Goal: Information Seeking & Learning: Learn about a topic

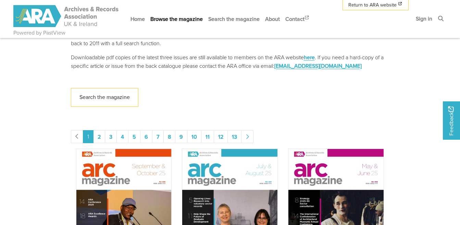
scroll to position [323, 0]
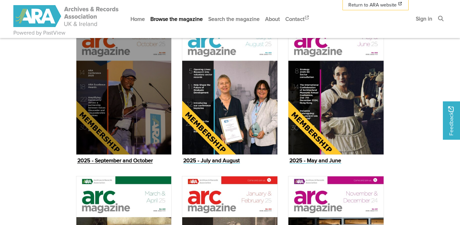
click at [132, 130] on img "Issue" at bounding box center [124, 87] width 96 height 135
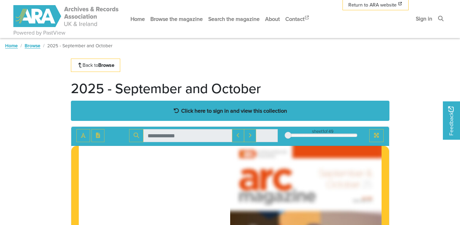
click at [240, 113] on strong "Click here to sign in and view this collection" at bounding box center [234, 111] width 106 height 8
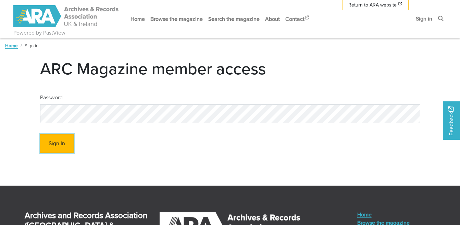
click at [59, 147] on button "Sign In" at bounding box center [57, 143] width 34 height 19
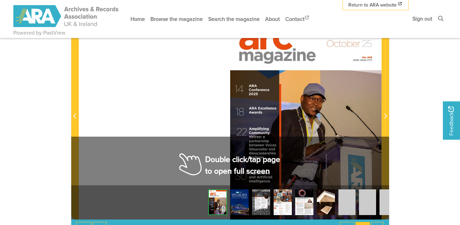
scroll to position [141, 0]
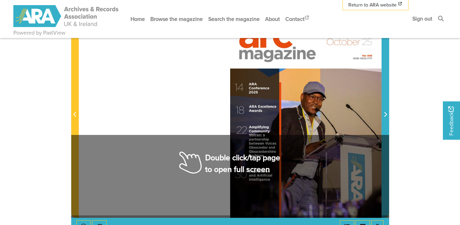
click at [384, 114] on icon "Next Page" at bounding box center [385, 114] width 3 height 5
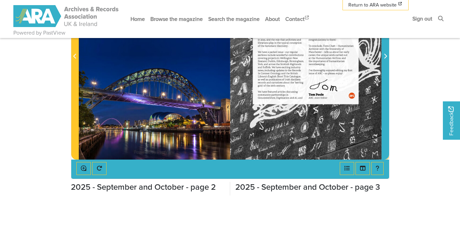
scroll to position [210, 0]
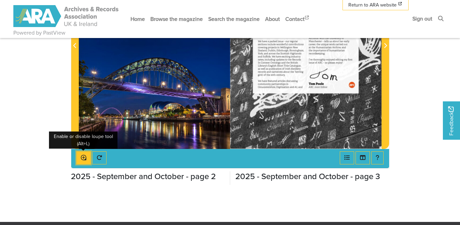
click at [85, 160] on icon "Enable or disable loupe tool (Alt+L)" at bounding box center [83, 157] width 5 height 5
click at [83, 157] on icon "Enable or disable loupe tool (Alt+L)" at bounding box center [83, 157] width 5 height 5
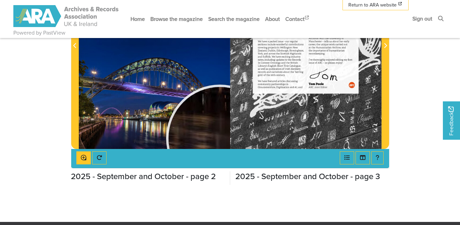
click at [220, 138] on div at bounding box center [219, 138] width 103 height 103
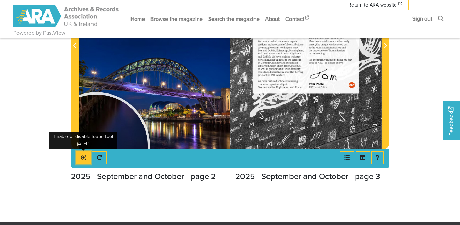
click at [82, 156] on icon "Enable or disable loupe tool (Alt+L)" at bounding box center [83, 157] width 5 height 5
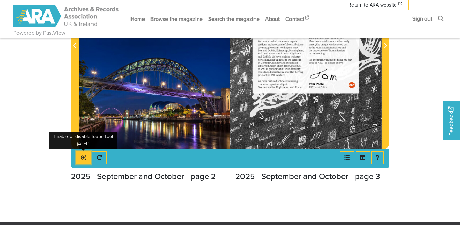
click at [82, 156] on icon "Enable or disable loupe tool (Alt+L)" at bounding box center [83, 157] width 5 height 5
click at [205, 113] on img at bounding box center [153, 42] width 151 height 214
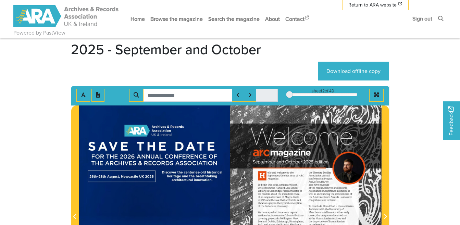
scroll to position [38, 0]
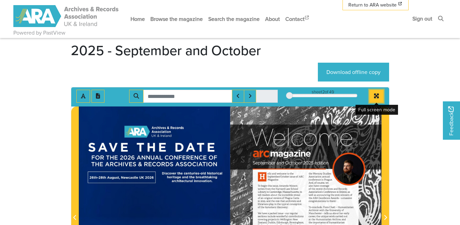
click at [373, 99] on button "Full screen mode" at bounding box center [376, 96] width 14 height 13
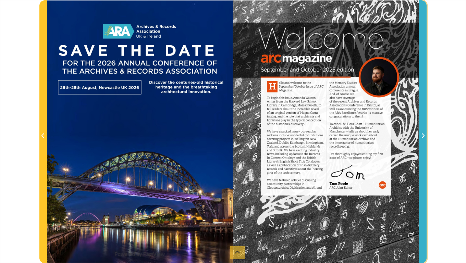
click at [422, 135] on icon "Next Page" at bounding box center [422, 135] width 3 height 5
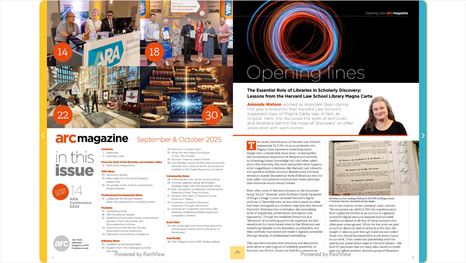
click at [422, 135] on icon "Next Page" at bounding box center [422, 135] width 3 height 5
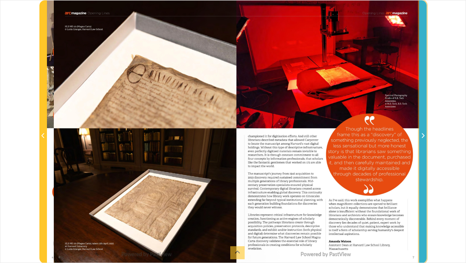
click at [422, 135] on icon "Next Page" at bounding box center [422, 135] width 3 height 5
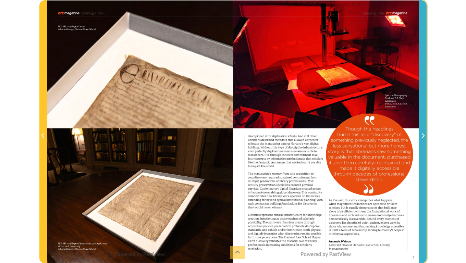
click at [422, 135] on icon "Next Page" at bounding box center [422, 135] width 3 height 5
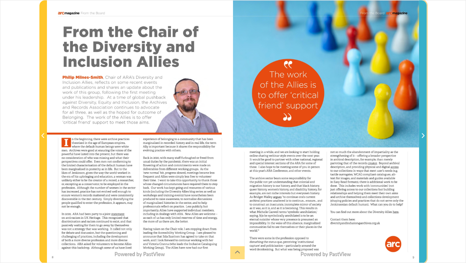
click at [422, 135] on icon "Next Page" at bounding box center [422, 135] width 3 height 5
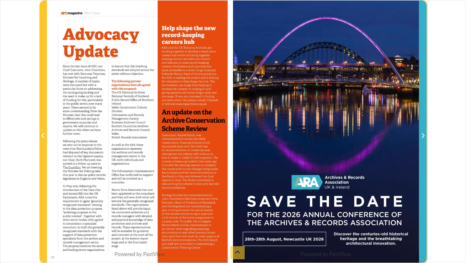
click at [422, 135] on icon "Next Page" at bounding box center [422, 135] width 3 height 5
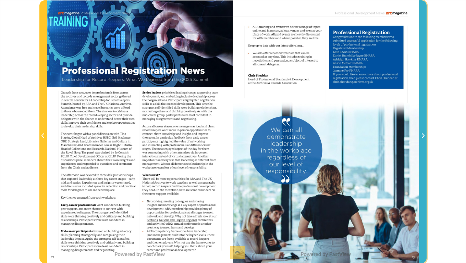
click at [422, 135] on icon "Next Page" at bounding box center [422, 135] width 3 height 5
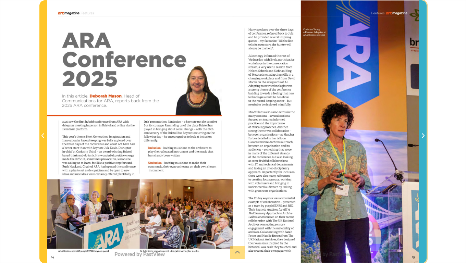
click at [422, 135] on icon "Next Page" at bounding box center [422, 135] width 3 height 5
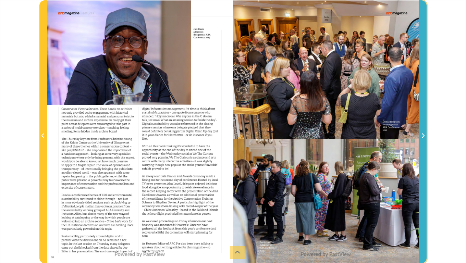
click at [422, 135] on icon "Next Page" at bounding box center [422, 135] width 3 height 5
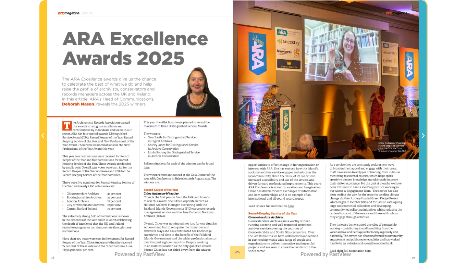
click at [422, 135] on icon "Next Page" at bounding box center [422, 135] width 3 height 5
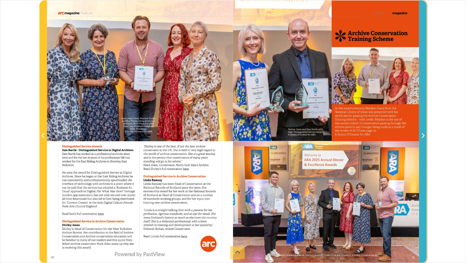
click at [422, 135] on icon "Next Page" at bounding box center [422, 135] width 3 height 5
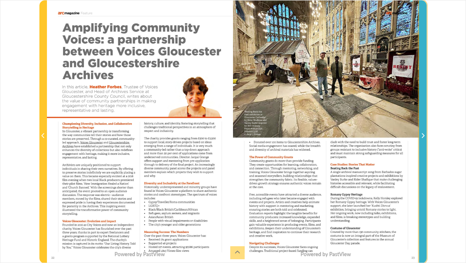
click at [422, 135] on icon "Next Page" at bounding box center [422, 135] width 3 height 5
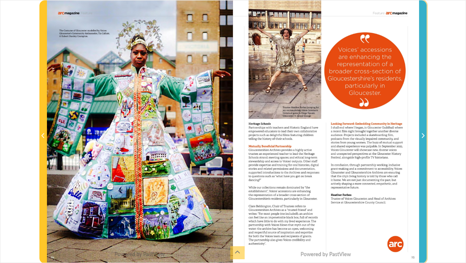
click at [422, 135] on icon "Next Page" at bounding box center [422, 135] width 3 height 5
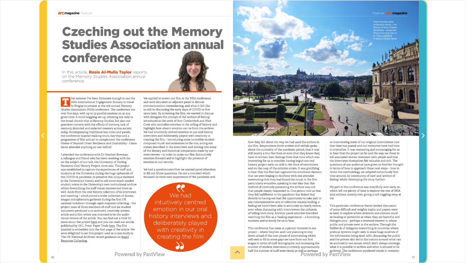
click at [422, 135] on icon "Next Page" at bounding box center [422, 135] width 3 height 5
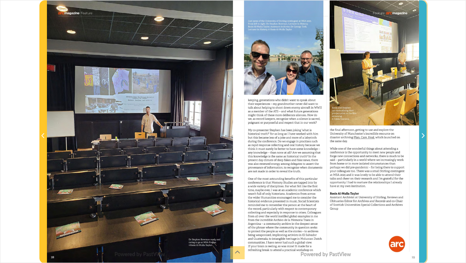
click at [422, 135] on icon "Next Page" at bounding box center [422, 135] width 3 height 5
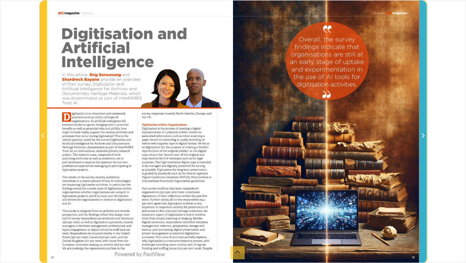
click at [422, 135] on icon "Next Page" at bounding box center [422, 135] width 3 height 5
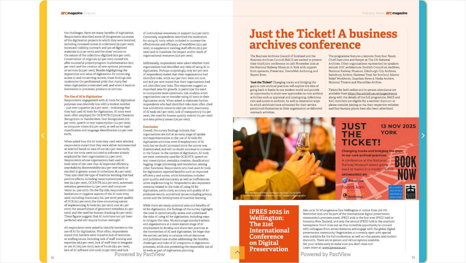
click at [422, 135] on icon "Next Page" at bounding box center [422, 135] width 3 height 5
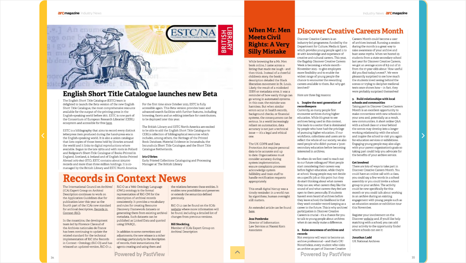
drag, startPoint x: 339, startPoint y: 121, endPoint x: 422, endPoint y: 137, distance: 83.8
click at [422, 137] on icon "Next Page" at bounding box center [422, 135] width 3 height 5
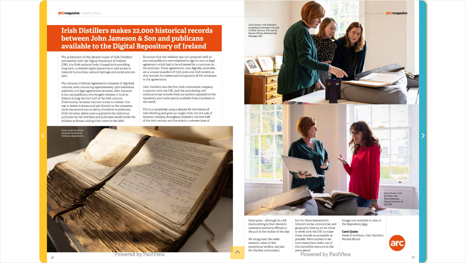
click at [422, 137] on icon "Next Page" at bounding box center [422, 135] width 3 height 5
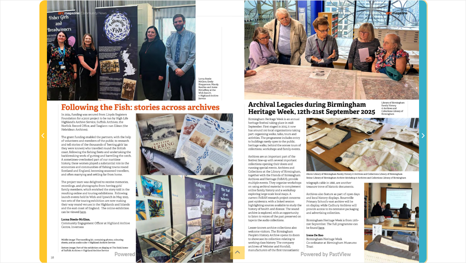
click at [422, 137] on icon "Next Page" at bounding box center [422, 135] width 3 height 5
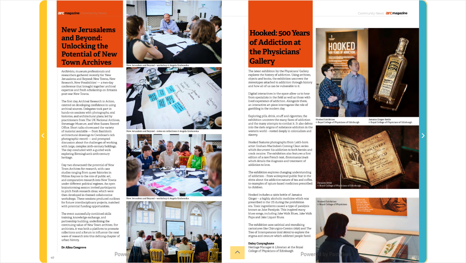
click at [421, 137] on icon "Next Page" at bounding box center [422, 135] width 3 height 5
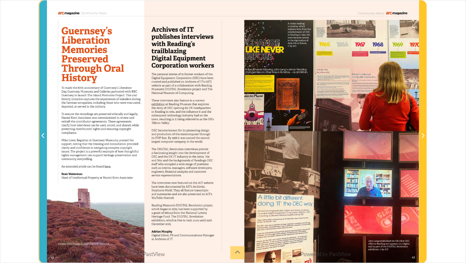
click at [44, 135] on icon "Previous Page" at bounding box center [42, 135] width 3 height 5
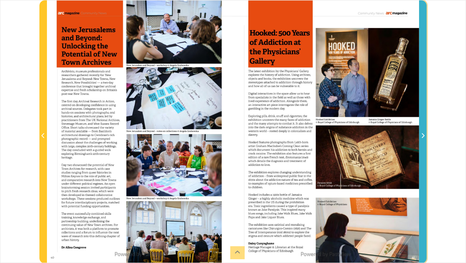
click at [421, 136] on icon "Next Page" at bounding box center [422, 135] width 3 height 5
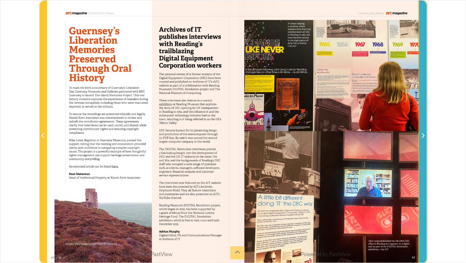
click at [421, 136] on icon "Next Page" at bounding box center [422, 135] width 3 height 5
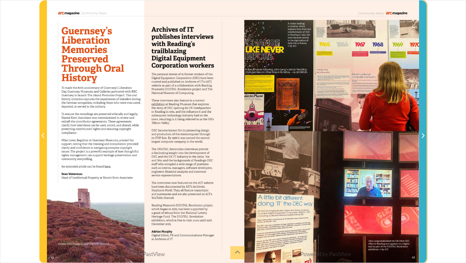
click at [421, 136] on icon "Next Page" at bounding box center [422, 135] width 3 height 5
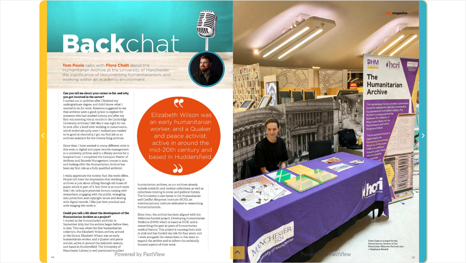
click at [421, 136] on icon "Next Page" at bounding box center [422, 135] width 3 height 5
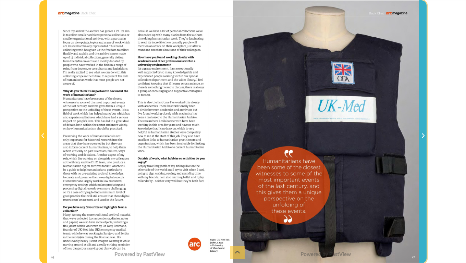
click at [421, 136] on icon "Next Page" at bounding box center [422, 135] width 3 height 5
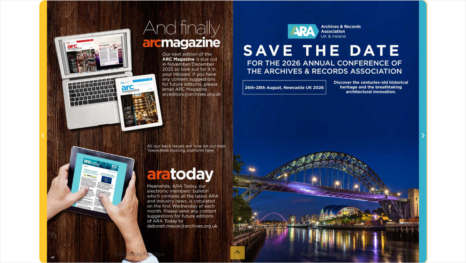
click at [421, 136] on icon "Next Page" at bounding box center [422, 135] width 3 height 5
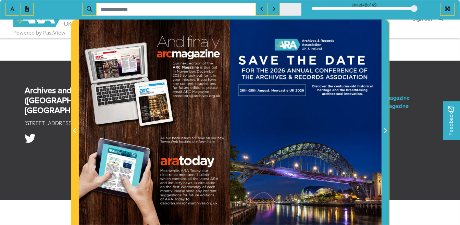
scroll to position [255, 0]
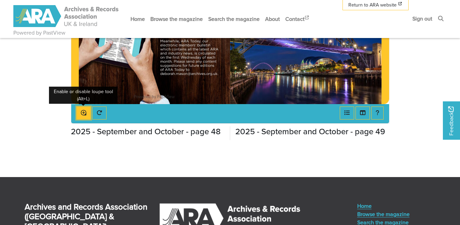
click at [84, 111] on icon "Enable or disable loupe tool (Alt+L)" at bounding box center [83, 112] width 5 height 5
